Goal: Information Seeking & Learning: Learn about a topic

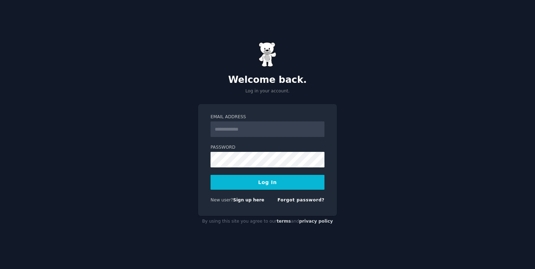
click at [258, 134] on input "Email Address" at bounding box center [268, 129] width 114 height 16
click at [247, 197] on div "New user? Sign up here" at bounding box center [238, 200] width 54 height 6
click at [245, 200] on link "Sign up here" at bounding box center [248, 199] width 31 height 5
type input "**********"
click at [244, 181] on button "Log In" at bounding box center [268, 182] width 114 height 15
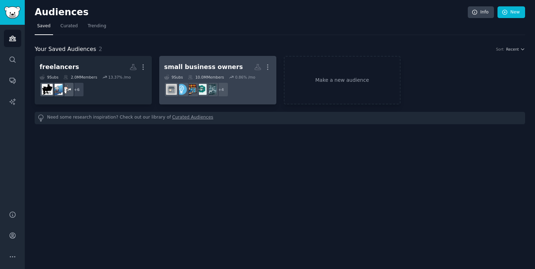
click at [201, 66] on div "small business owners" at bounding box center [203, 67] width 79 height 9
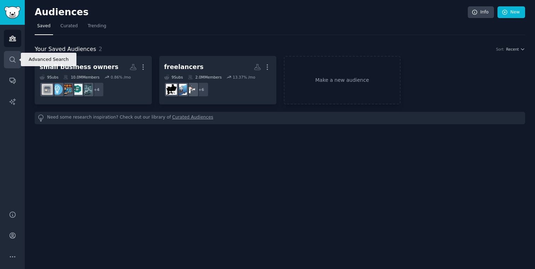
click at [21, 60] on link "Search" at bounding box center [12, 59] width 17 height 17
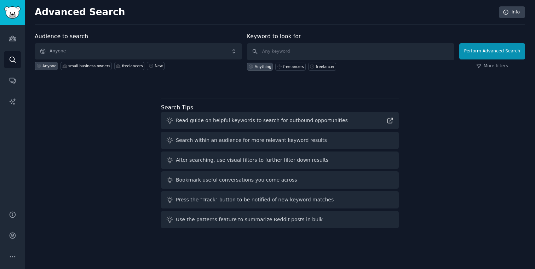
click at [317, 42] on div "Keyword to look for Anything freelancers freelancer" at bounding box center [350, 51] width 207 height 39
click at [317, 51] on input "text" at bounding box center [350, 51] width 207 height 17
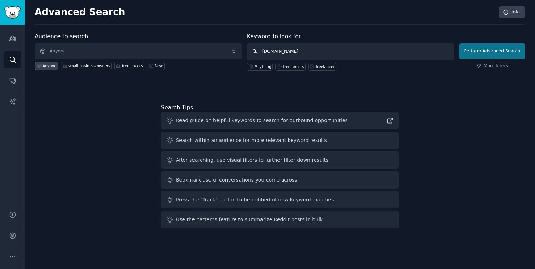
type input "neo.space"
click at [490, 53] on button "Perform Advanced Search" at bounding box center [492, 51] width 66 height 16
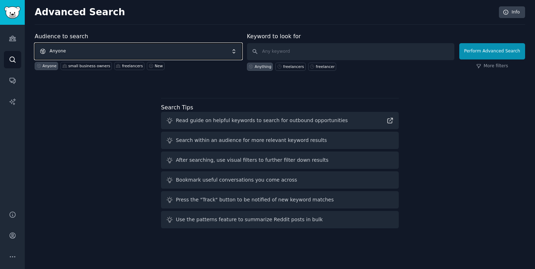
click at [106, 53] on span "Anyone" at bounding box center [138, 51] width 207 height 16
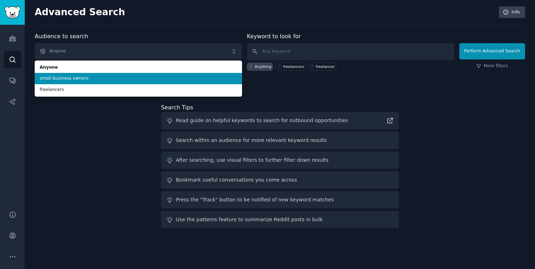
click at [98, 77] on span "small business owners" at bounding box center [138, 78] width 197 height 6
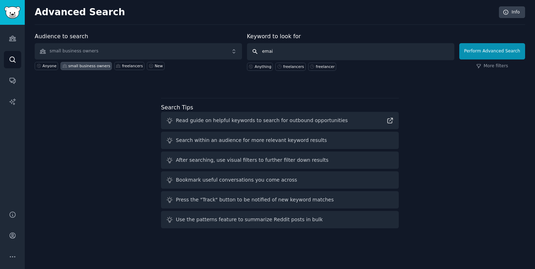
type input "email"
click button "Perform Advanced Search" at bounding box center [492, 51] width 66 height 16
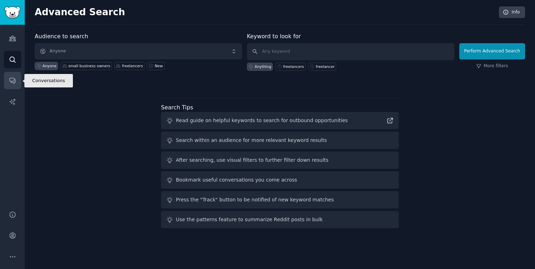
click at [12, 74] on link "Conversations" at bounding box center [12, 80] width 17 height 17
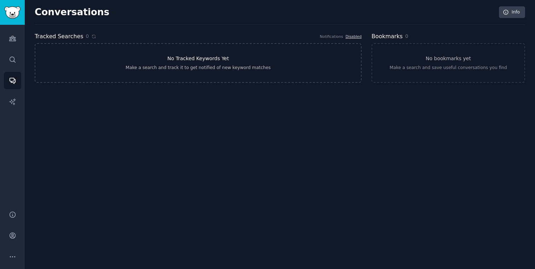
click at [227, 65] on div "Make a search and track it to get notified of new keyword matches" at bounding box center [198, 68] width 145 height 6
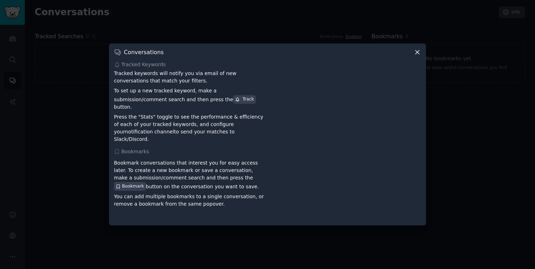
click at [85, 174] on div at bounding box center [267, 134] width 535 height 269
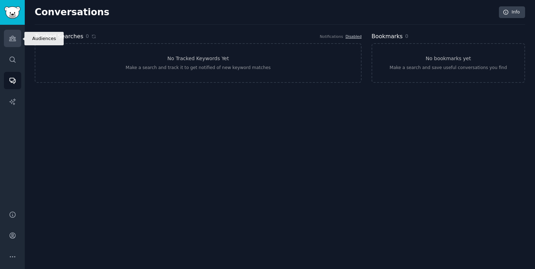
click at [11, 40] on icon "Sidebar" at bounding box center [12, 38] width 7 height 7
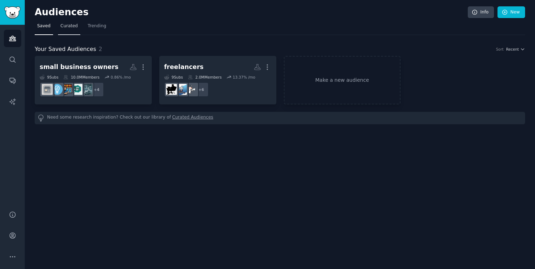
click at [67, 24] on span "Curated" at bounding box center [69, 26] width 17 height 6
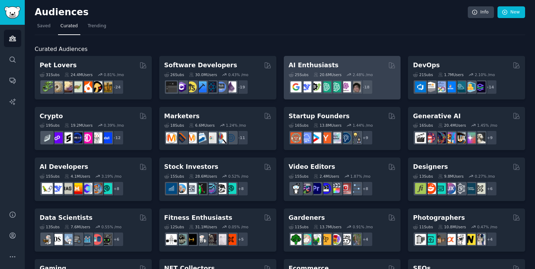
click at [344, 70] on div "25 Sub s 20.6M Users 2.48 % /mo + 18" at bounding box center [342, 82] width 107 height 25
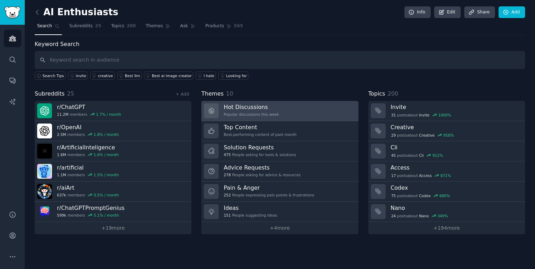
click at [306, 115] on link "Hot Discussions Popular discussions this week" at bounding box center [279, 111] width 157 height 20
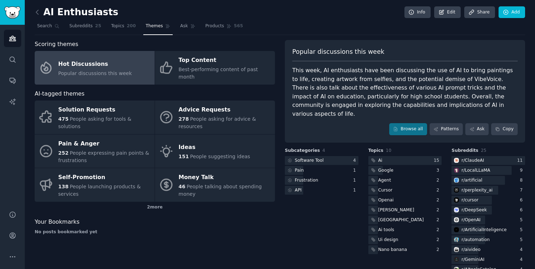
click at [36, 16] on link at bounding box center [39, 12] width 9 height 11
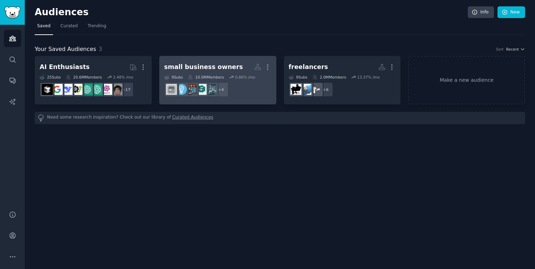
click at [227, 67] on div "small business owners" at bounding box center [203, 67] width 79 height 9
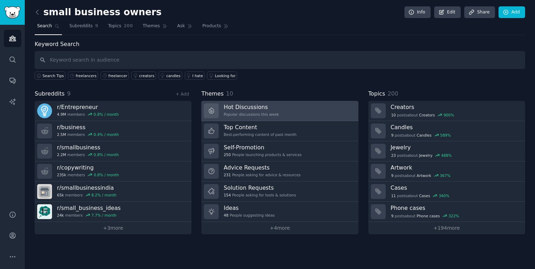
click at [256, 109] on h3 "Hot Discussions" at bounding box center [251, 106] width 55 height 7
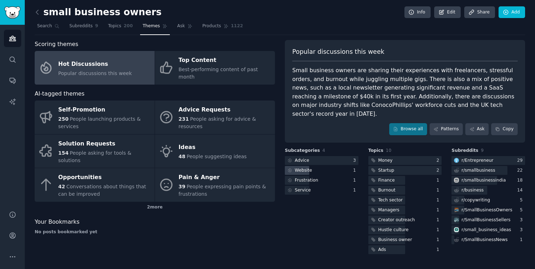
click at [302, 167] on div "Website" at bounding box center [303, 170] width 17 height 6
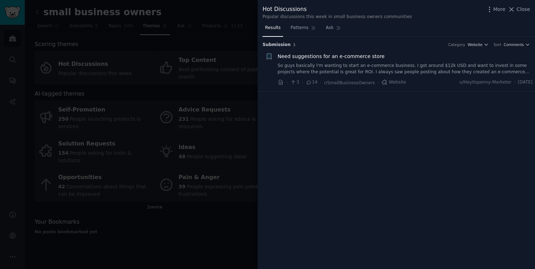
click at [225, 147] on div at bounding box center [267, 134] width 535 height 269
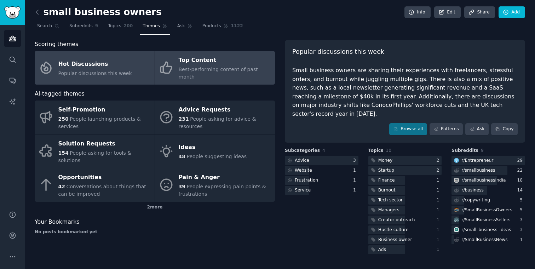
click at [219, 73] on link "Top Content Best-performing content of past month" at bounding box center [215, 68] width 120 height 34
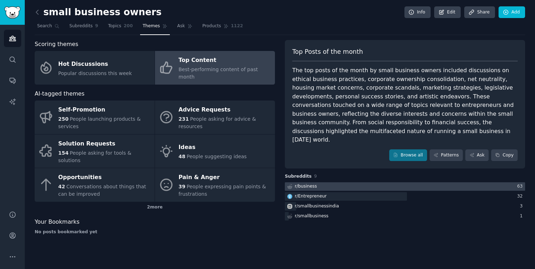
click at [325, 182] on div at bounding box center [405, 186] width 240 height 9
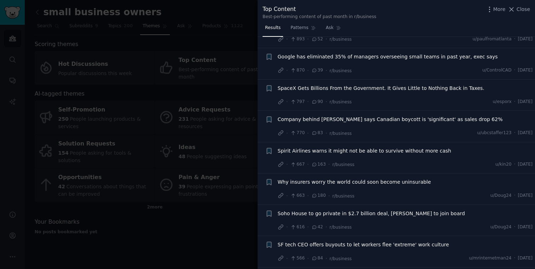
scroll to position [551, 0]
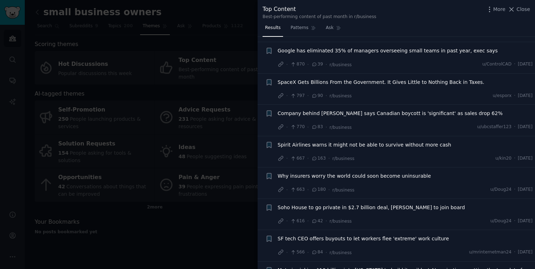
click at [224, 196] on div at bounding box center [267, 134] width 535 height 269
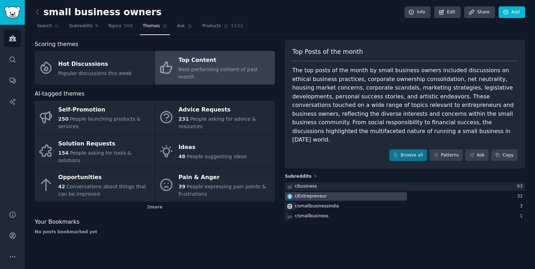
click at [337, 192] on div at bounding box center [346, 196] width 122 height 9
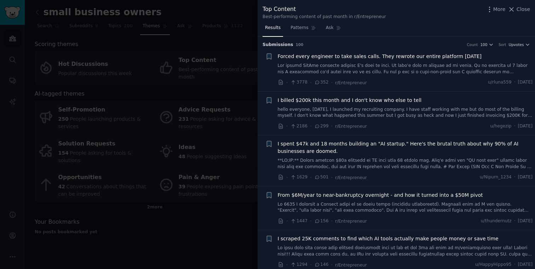
click at [183, 198] on div at bounding box center [267, 134] width 535 height 269
